Goal: Task Accomplishment & Management: Use online tool/utility

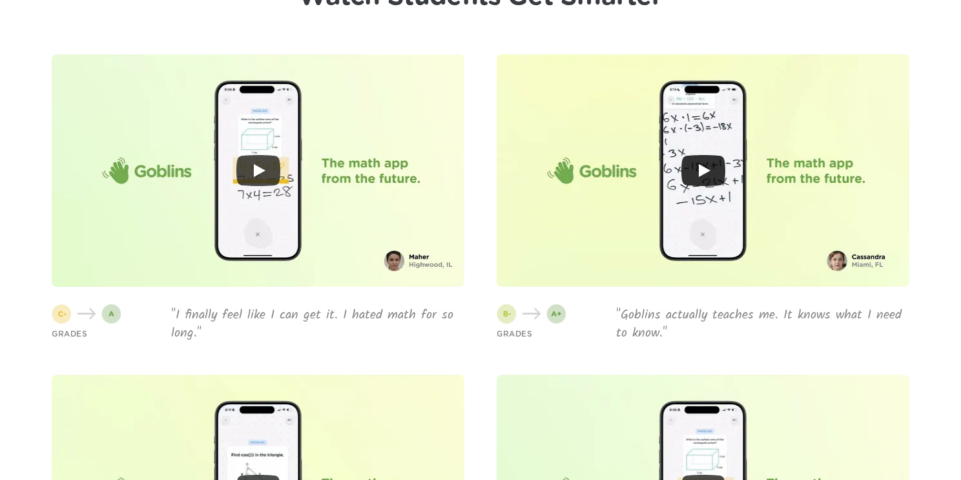
scroll to position [4667, 0]
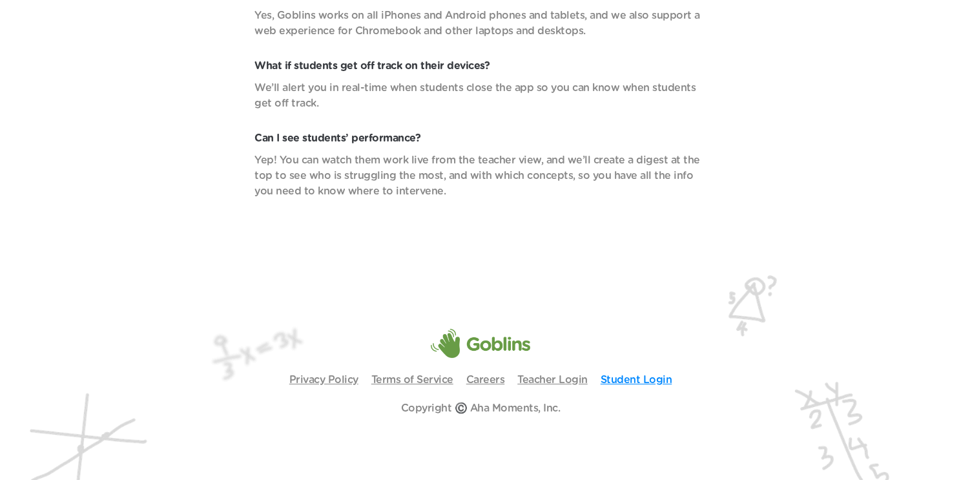
click at [645, 383] on link "Student Login" at bounding box center [637, 380] width 72 height 10
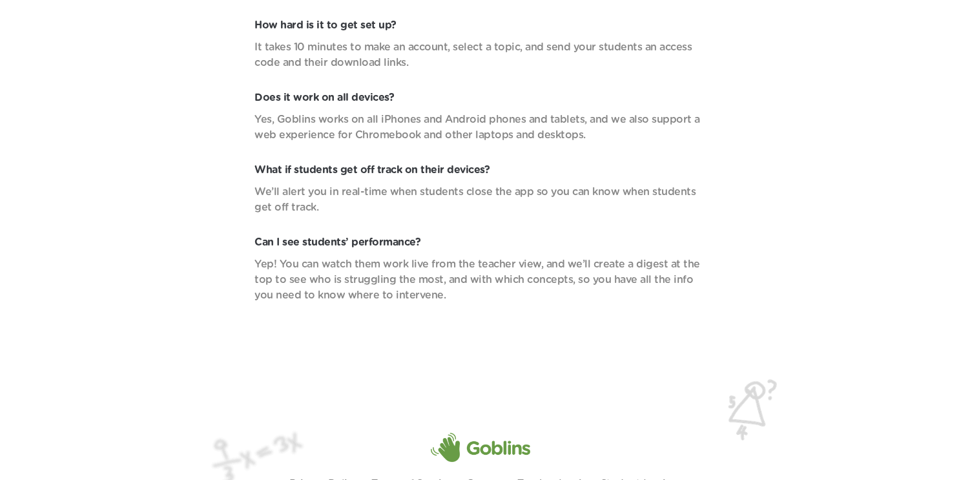
scroll to position [4667, 0]
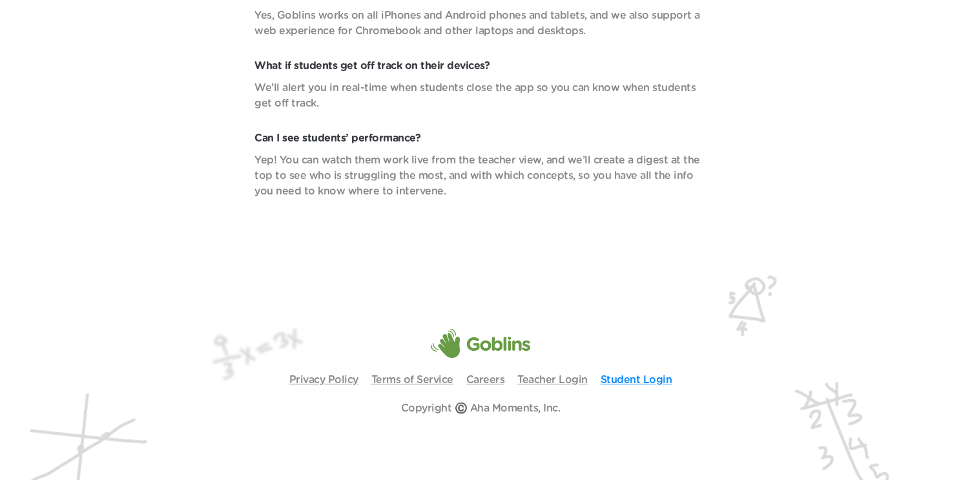
click at [609, 376] on link "Student Login" at bounding box center [637, 380] width 72 height 10
